Goal: Transaction & Acquisition: Book appointment/travel/reservation

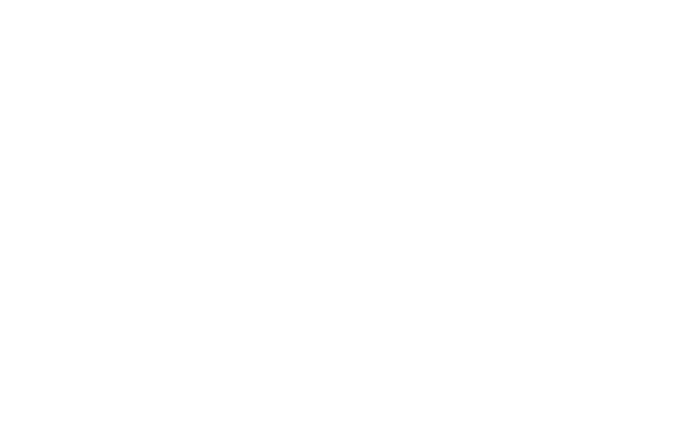
scroll to position [825, 0]
click at [593, 83] on icon at bounding box center [591, 94] width 28 height 23
click at [218, 245] on button "Details" at bounding box center [230, 256] width 63 height 29
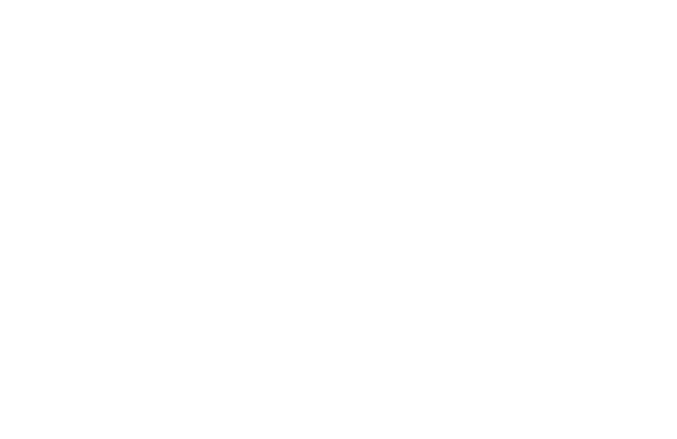
click at [62, 189] on icon at bounding box center [56, 186] width 13 height 13
click at [55, 192] on div "[DATE] bis [DATE]" at bounding box center [118, 189] width 137 height 39
click at [378, 245] on button "Angebote/Pakete" at bounding box center [372, 248] width 117 height 30
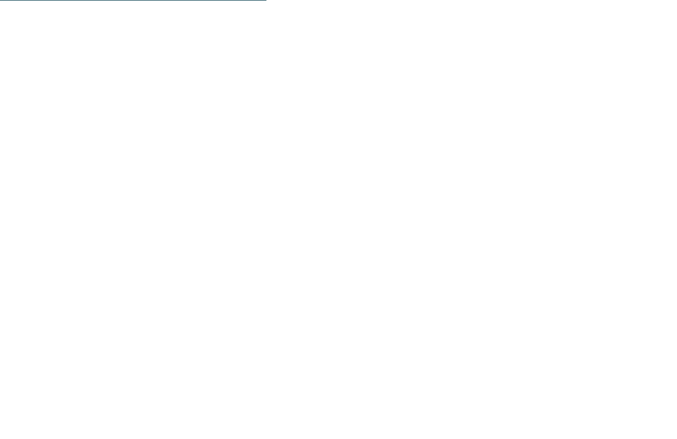
scroll to position [906, 0]
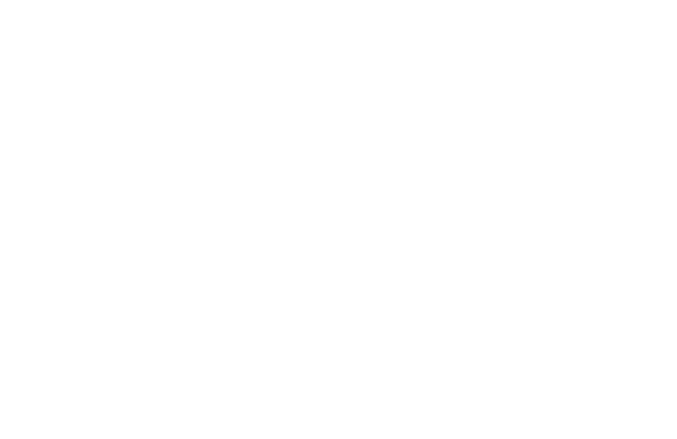
click at [404, 367] on div "Powered by HGV" at bounding box center [338, 368] width 613 height 26
click at [54, 271] on button "Zurück" at bounding box center [65, 287] width 66 height 32
select select "*"
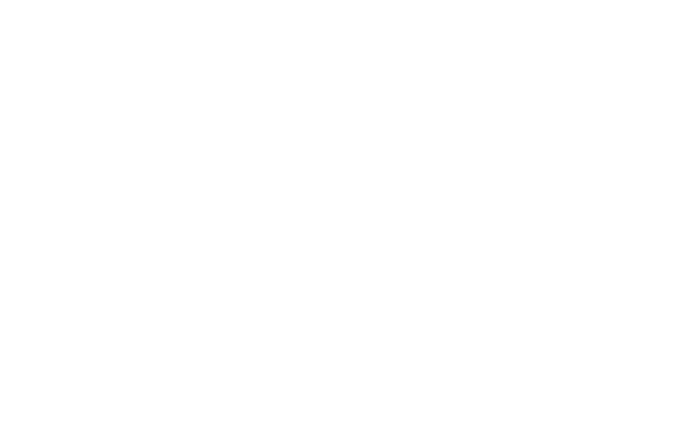
scroll to position [889, 0]
click at [309, 304] on div "12" at bounding box center [307, 319] width 30 height 30
click at [274, 371] on div "25" at bounding box center [274, 386] width 30 height 30
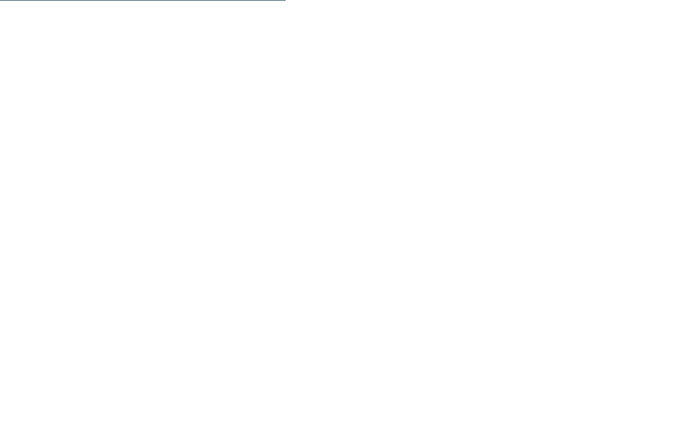
click at [67, 251] on time "6. September" at bounding box center [81, 255] width 55 height 9
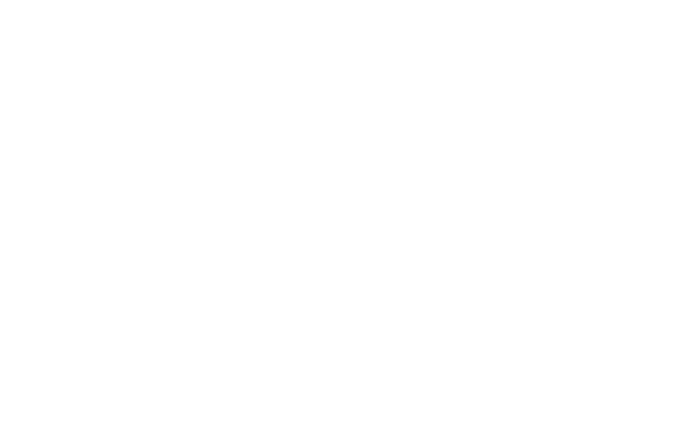
scroll to position [875, 0]
click at [620, 326] on span "− 15" at bounding box center [615, 330] width 22 height 16
click at [596, 359] on strong "4.056,80 €" at bounding box center [578, 364] width 52 height 11
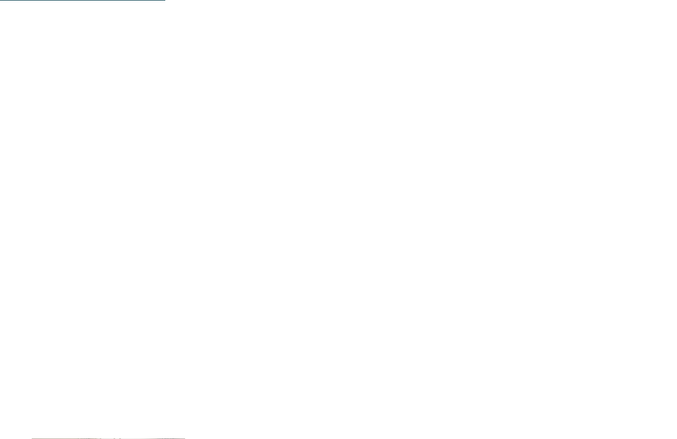
click at [101, 253] on button "Reisedaten" at bounding box center [104, 258] width 156 height 60
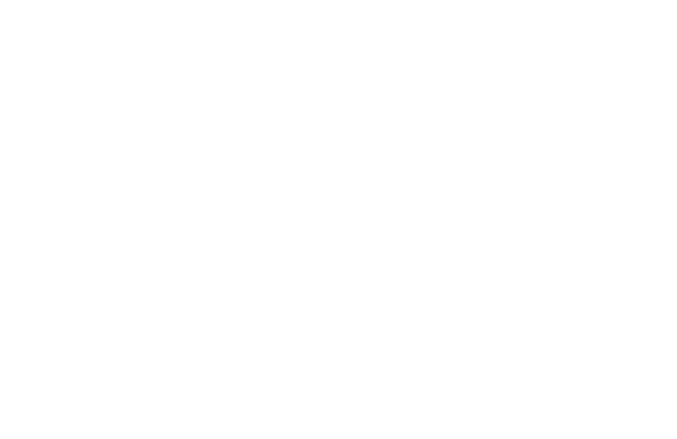
select select "*"
click at [310, 242] on div "12" at bounding box center [307, 257] width 30 height 30
click at [246, 276] on div "17" at bounding box center [242, 291] width 30 height 30
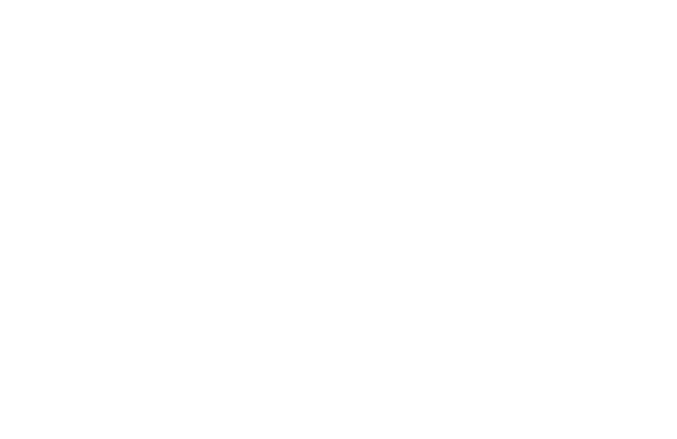
click at [274, 242] on div "11" at bounding box center [274, 257] width 30 height 30
click at [242, 276] on div "17" at bounding box center [242, 291] width 30 height 30
click at [212, 276] on div "16" at bounding box center [209, 291] width 30 height 30
click at [303, 242] on div "12" at bounding box center [307, 257] width 30 height 30
click at [243, 276] on div "17" at bounding box center [242, 291] width 30 height 30
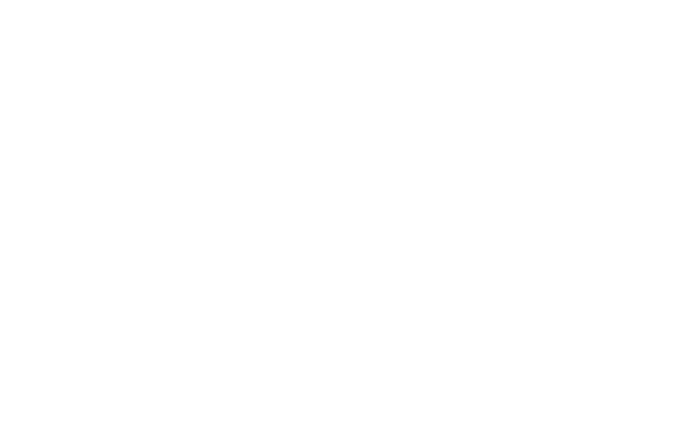
click at [597, 407] on button "Weiter zu „Zimmer“" at bounding box center [584, 423] width 122 height 32
click at [604, 118] on strong "1.300,40 €" at bounding box center [592, 122] width 78 height 17
click at [601, 122] on strong "1.300,40 €" at bounding box center [592, 122] width 78 height 17
click at [626, 308] on span "− 20" at bounding box center [612, 316] width 26 height 16
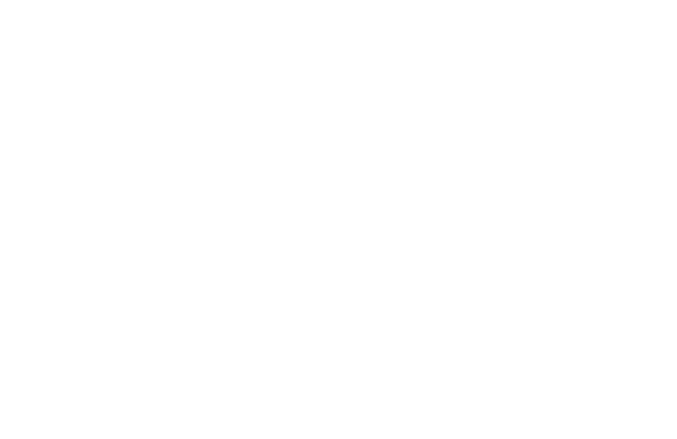
click at [626, 308] on span "− 20" at bounding box center [612, 316] width 26 height 16
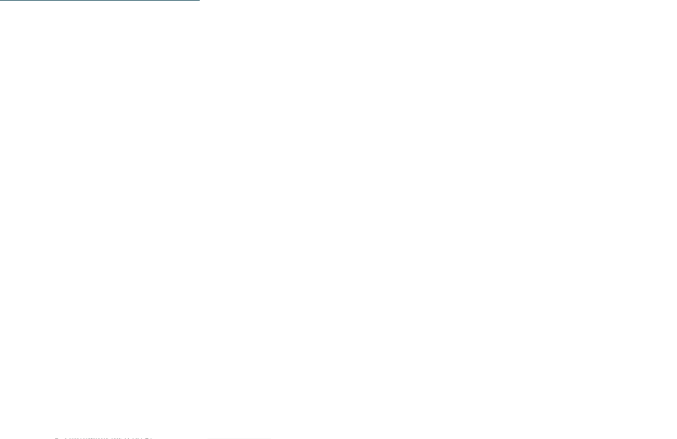
click at [591, 268] on strong "1.300,40 €" at bounding box center [579, 273] width 50 height 11
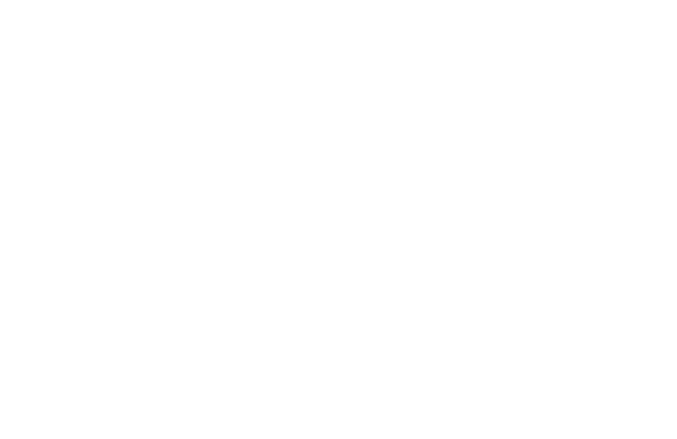
click at [593, 268] on strong "1.300,40 €" at bounding box center [579, 273] width 50 height 11
click at [589, 268] on strong "1.300,40 €" at bounding box center [579, 273] width 50 height 11
click at [587, 305] on strong "1.625,50 €" at bounding box center [581, 310] width 46 height 11
click at [589, 305] on strong "1.625,50 €" at bounding box center [581, 310] width 46 height 11
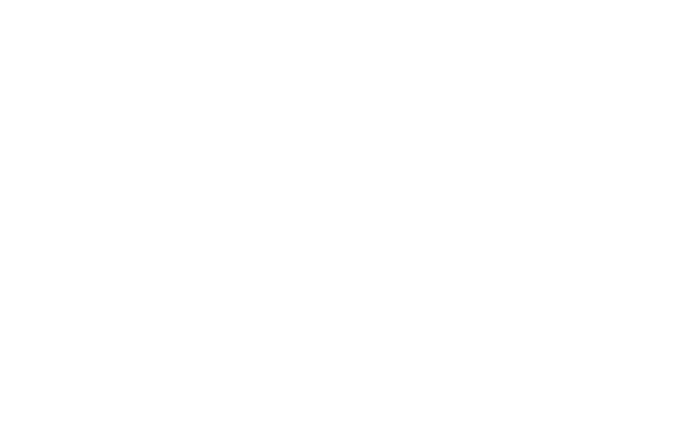
click at [275, 111] on strong "Nur noch 1 Zimmer frei." at bounding box center [259, 117] width 122 height 14
click at [235, 242] on button "Details" at bounding box center [230, 256] width 63 height 29
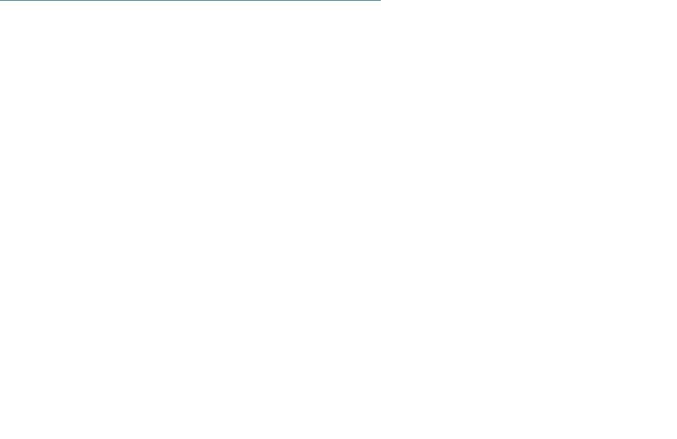
scroll to position [1874, 0]
click at [597, 240] on button "Auswählen" at bounding box center [593, 254] width 63 height 29
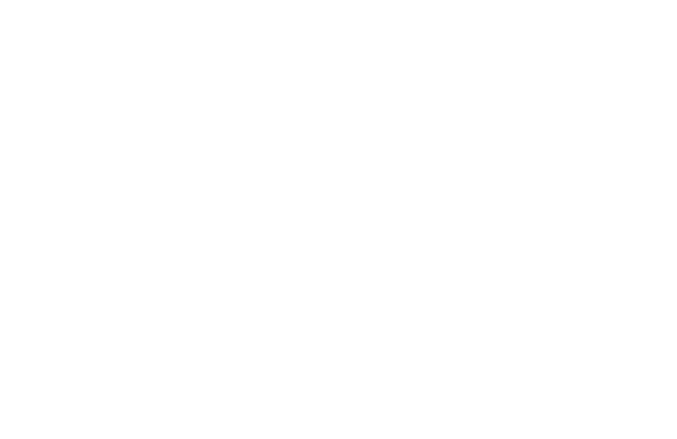
scroll to position [0, 0]
click at [42, 189] on icon "button" at bounding box center [41, 194] width 16 height 16
click at [499, 96] on button "4 Gäste – 1 Zimmer" at bounding box center [491, 103] width 95 height 30
select select "*"
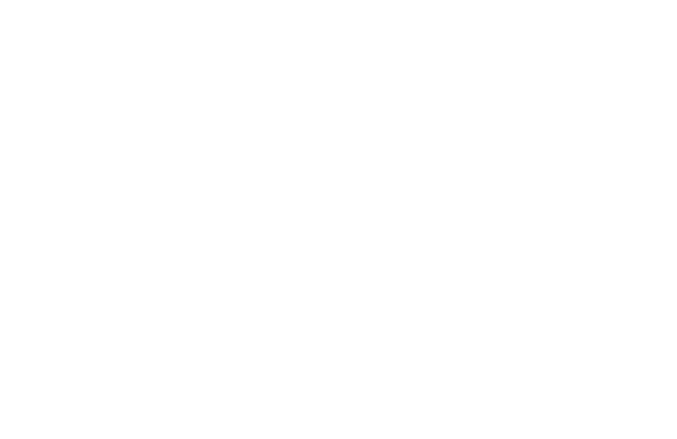
select select "*"
select select "**********"
click at [492, 353] on button "Speichern" at bounding box center [481, 363] width 116 height 29
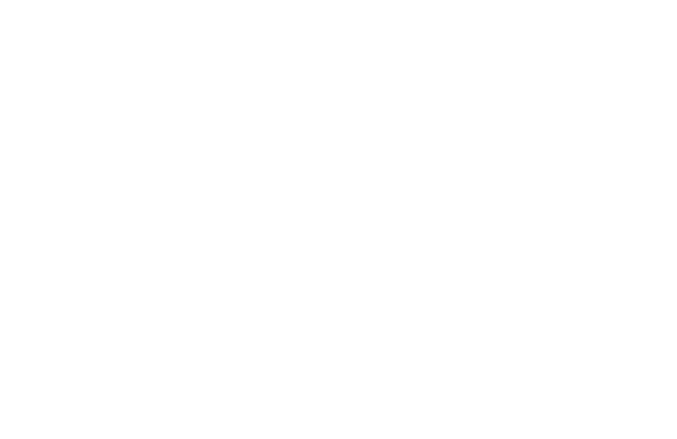
scroll to position [422, 0]
click at [295, 233] on button "Zimmer anzeigen" at bounding box center [278, 237] width 90 height 29
select select "*"
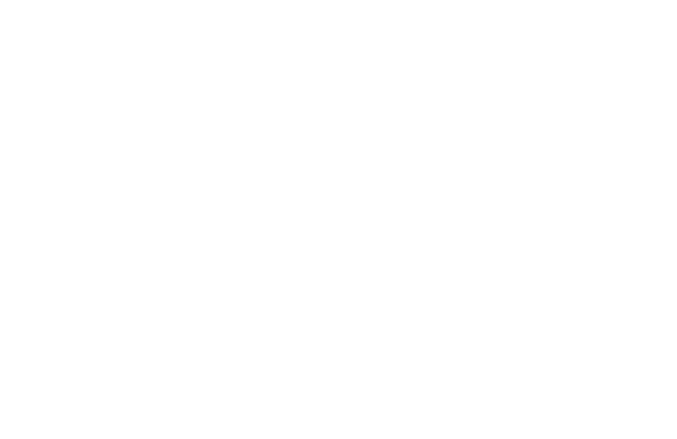
click at [599, 309] on button "Auswählen" at bounding box center [593, 311] width 63 height 29
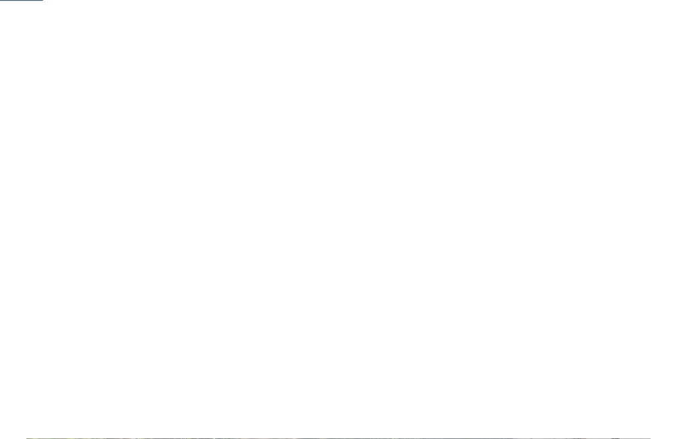
scroll to position [0, 0]
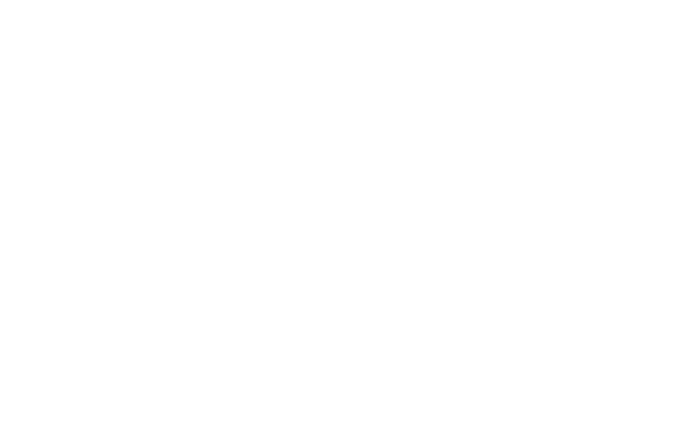
scroll to position [37, 0]
click at [57, 287] on select "**********" at bounding box center [121, 285] width 186 height 26
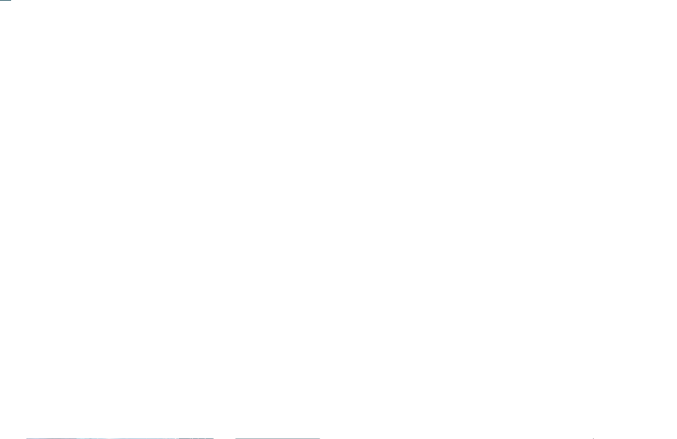
scroll to position [0, 0]
